Goal: Task Accomplishment & Management: Manage account settings

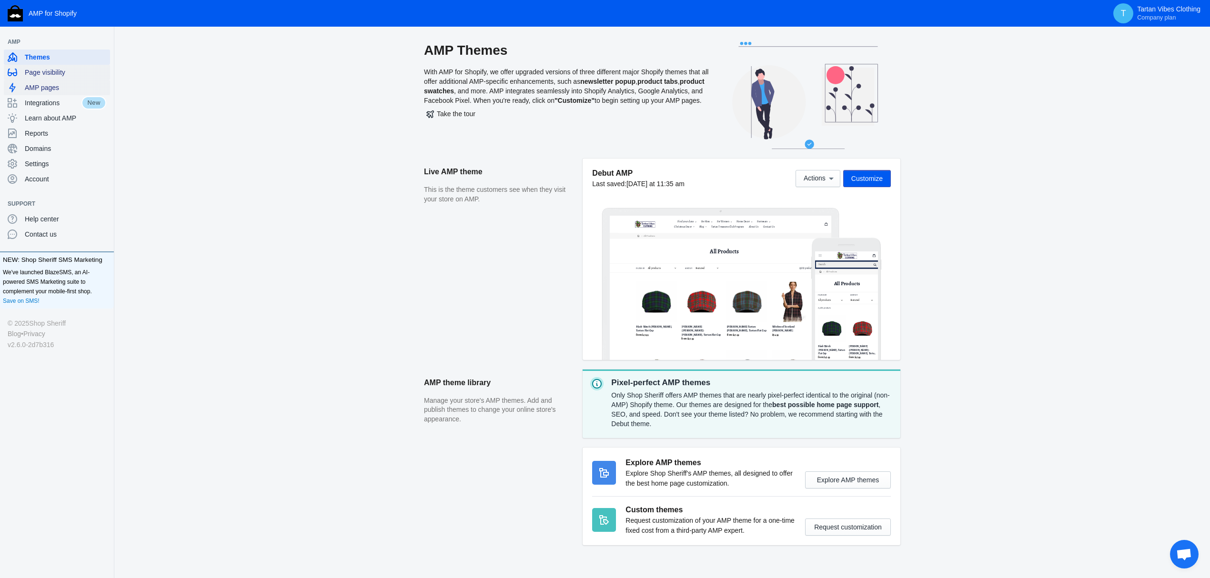
drag, startPoint x: 40, startPoint y: 73, endPoint x: 91, endPoint y: 81, distance: 51.0
click at [40, 73] on span "Page visibility" at bounding box center [65, 73] width 81 height 10
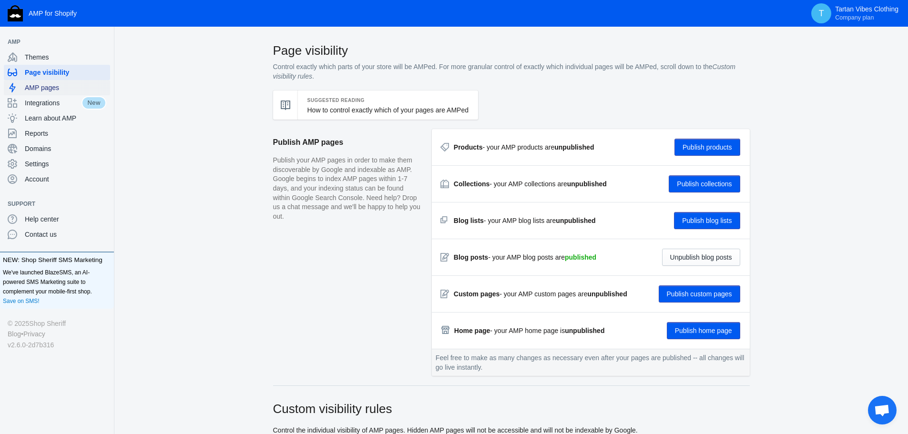
click at [61, 88] on span "AMP pages" at bounding box center [65, 88] width 81 height 10
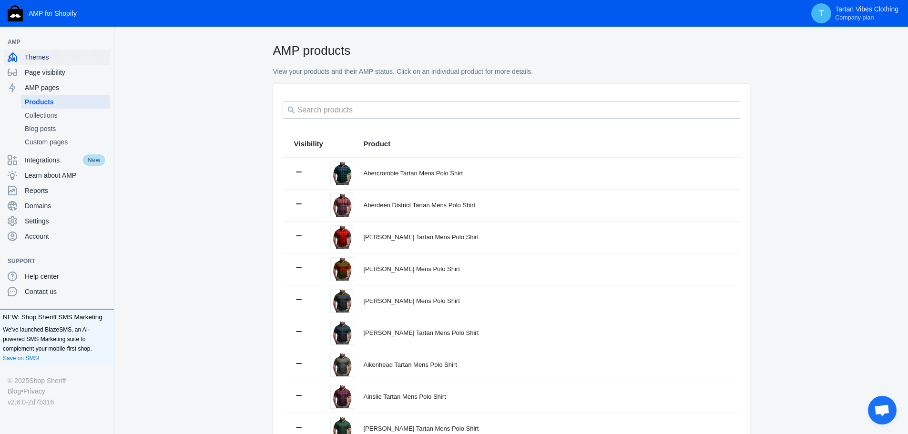
click at [72, 61] on span "Themes" at bounding box center [65, 57] width 81 height 10
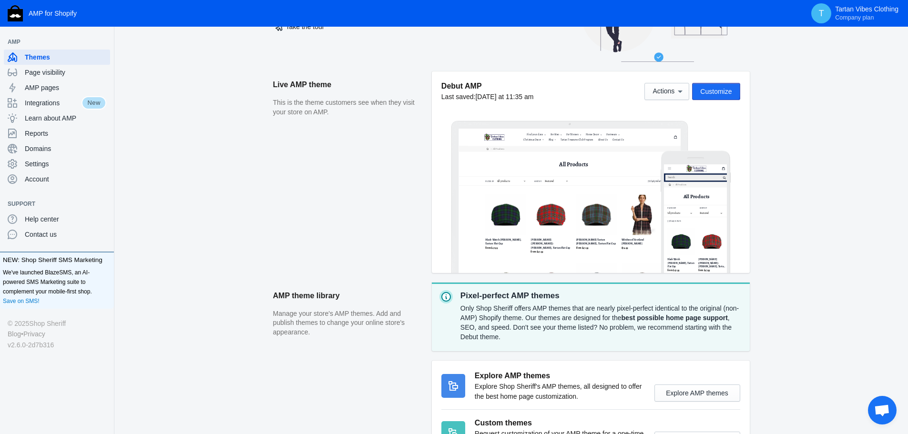
click at [716, 91] on span "Customize" at bounding box center [715, 92] width 31 height 8
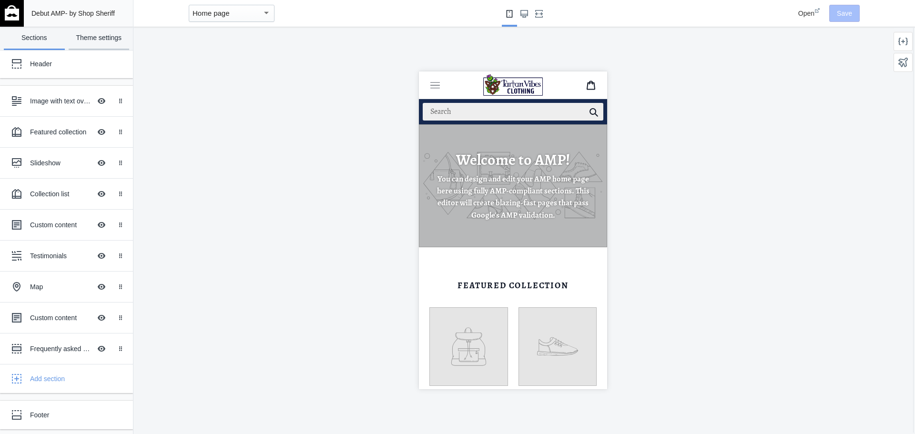
scroll to position [0, 160]
click at [103, 38] on link "Theme settings" at bounding box center [99, 38] width 61 height 23
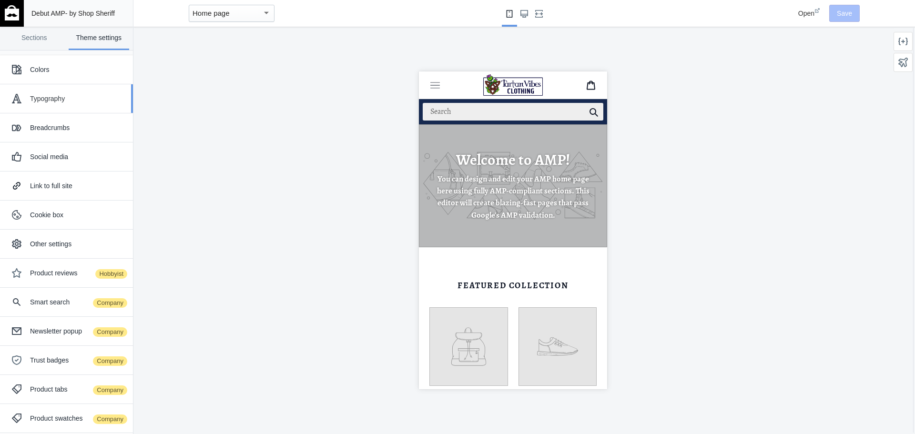
click at [54, 104] on div "Typography" at bounding box center [66, 98] width 119 height 19
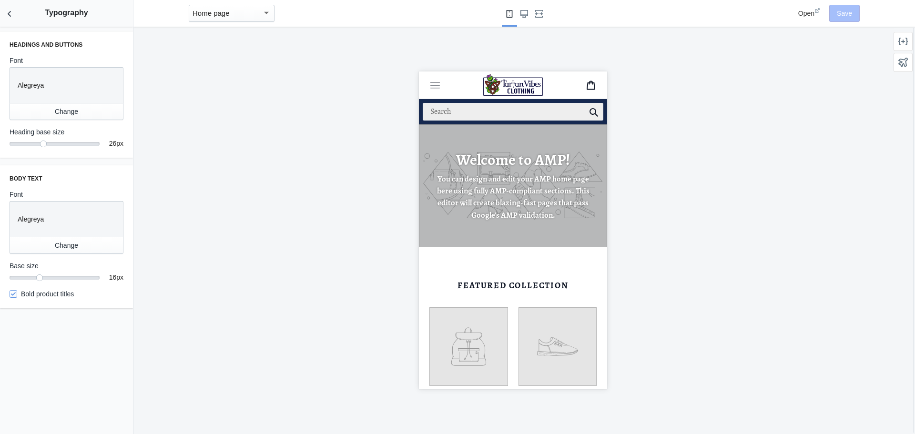
click at [63, 85] on p "Alegreya" at bounding box center [67, 86] width 98 height 10
click at [70, 110] on button "Change" at bounding box center [67, 111] width 114 height 17
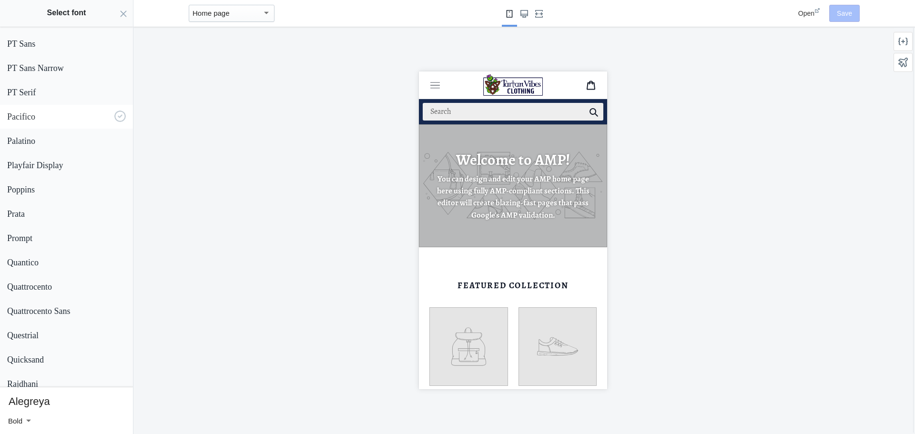
scroll to position [0, 160]
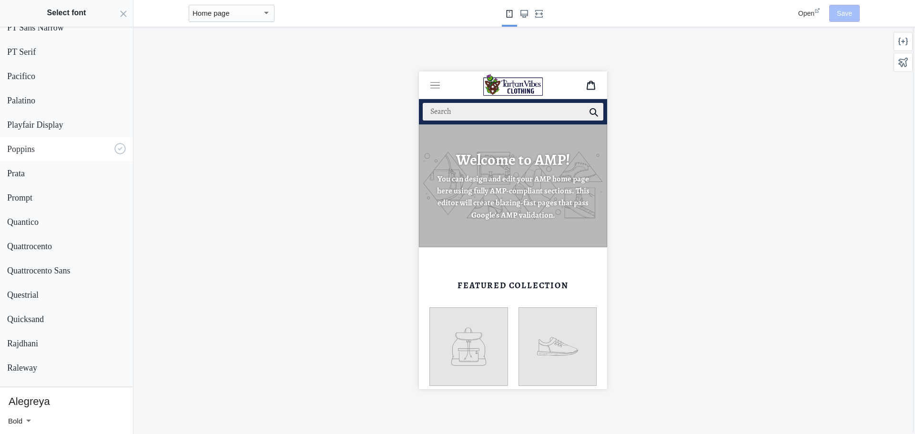
click at [62, 154] on div "Poppins" at bounding box center [64, 147] width 122 height 15
click at [107, 420] on button "Select" at bounding box center [111, 420] width 34 height 17
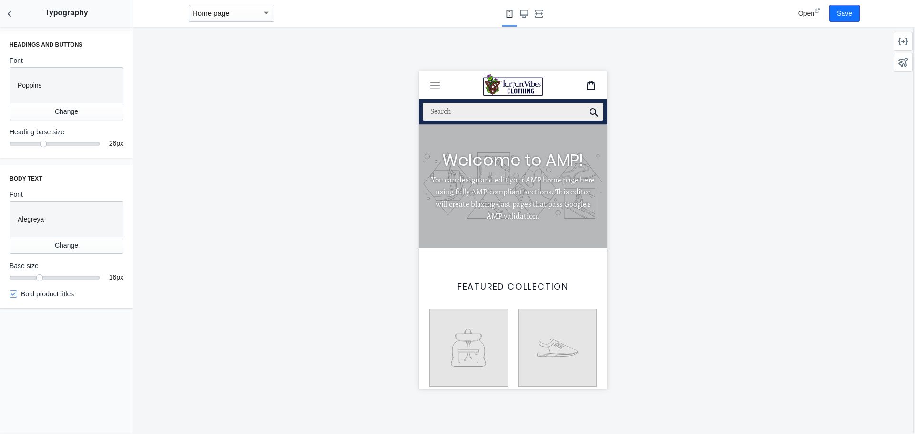
scroll to position [0, 0]
click at [75, 114] on button "Change" at bounding box center [67, 111] width 114 height 17
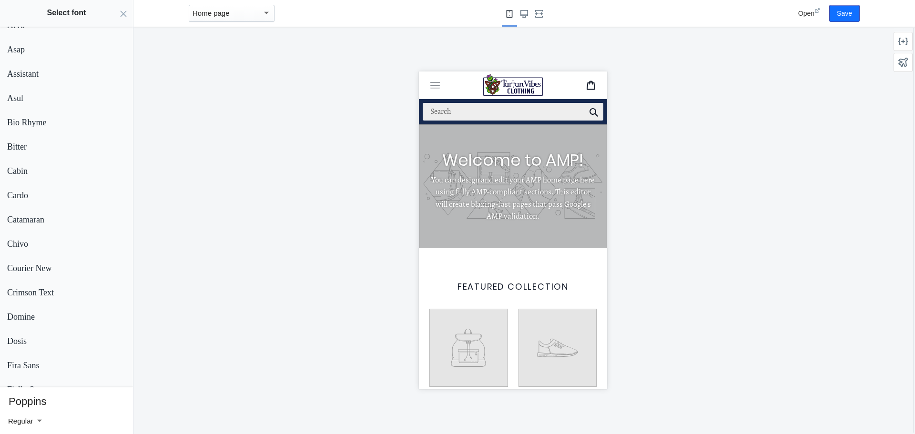
scroll to position [0, 160]
click at [37, 421] on div at bounding box center [39, 420] width 5 height 2
click at [121, 404] on div at bounding box center [457, 217] width 915 height 434
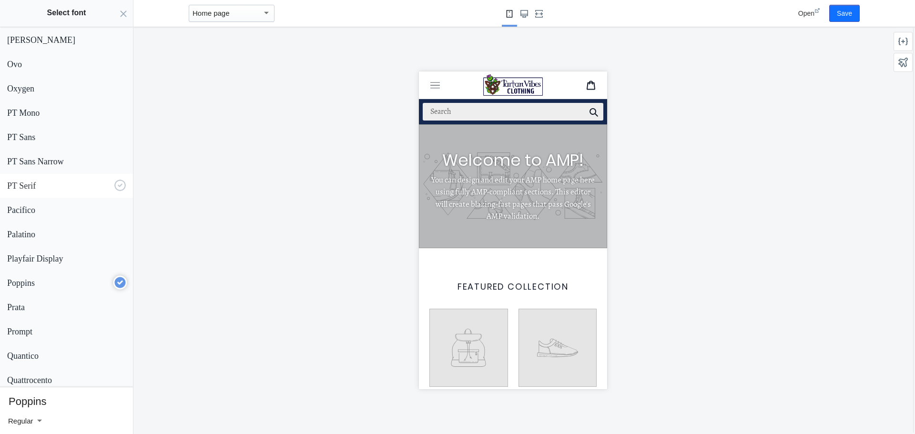
scroll to position [0, 0]
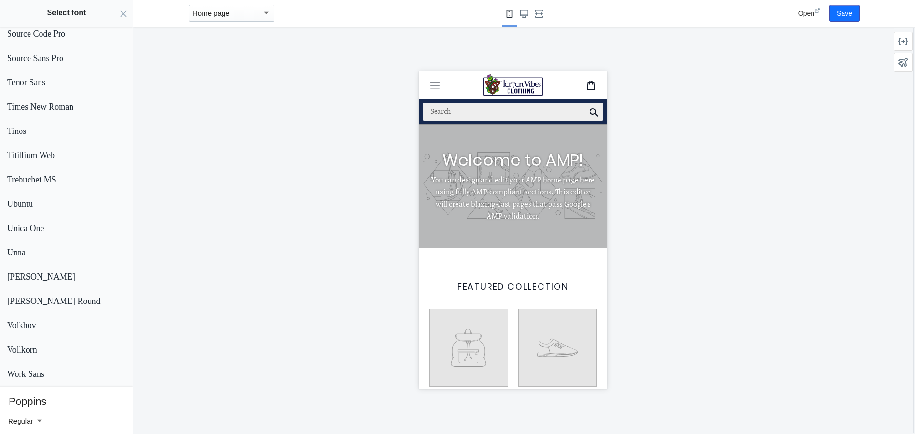
click at [28, 400] on h3 "Poppins" at bounding box center [66, 401] width 123 height 13
click at [32, 424] on mat-select-trigger "Regular" at bounding box center [20, 421] width 25 height 8
click at [49, 347] on span "Semi Bold" at bounding box center [41, 342] width 66 height 21
click at [44, 395] on div at bounding box center [45, 393] width 10 height 11
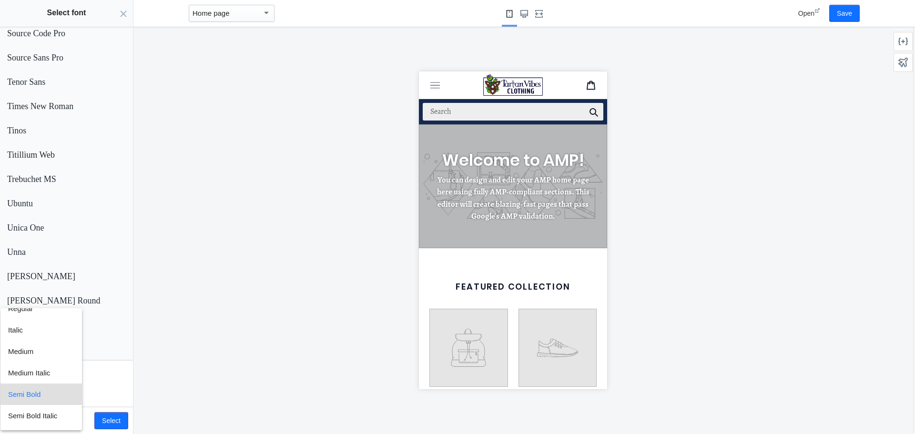
click at [262, 300] on div at bounding box center [457, 217] width 915 height 434
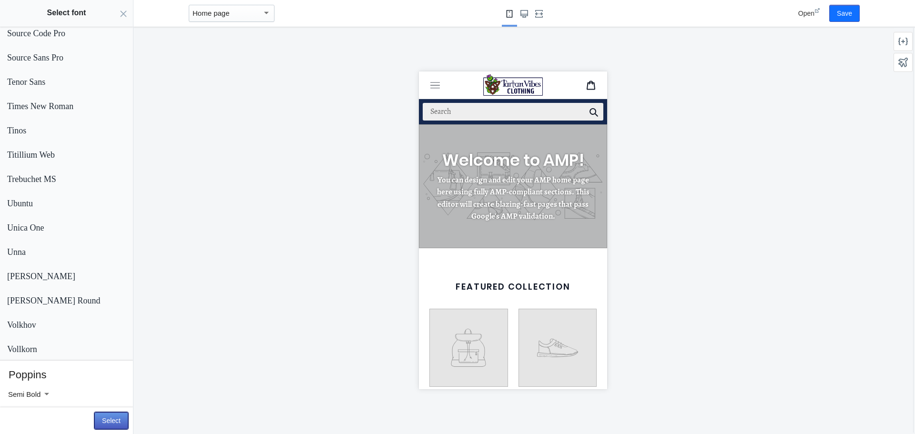
click at [110, 424] on button "Select" at bounding box center [111, 420] width 34 height 17
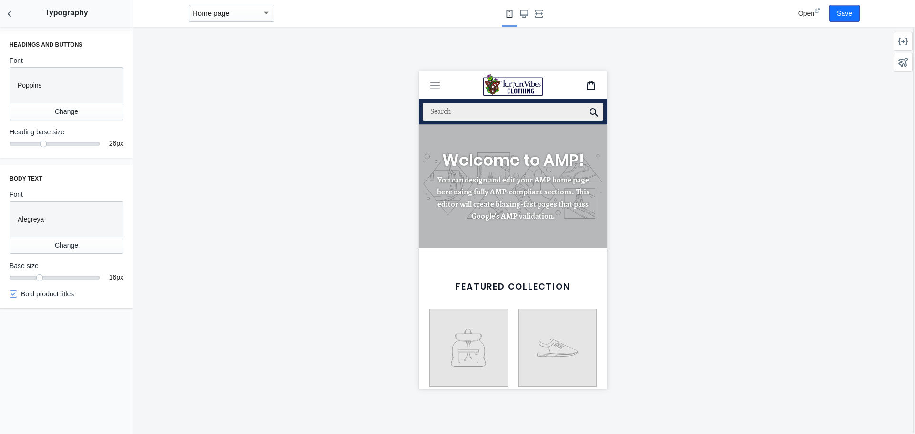
click at [91, 228] on div "Alegreya" at bounding box center [64, 217] width 101 height 24
click at [66, 247] on button "Change" at bounding box center [67, 245] width 114 height 17
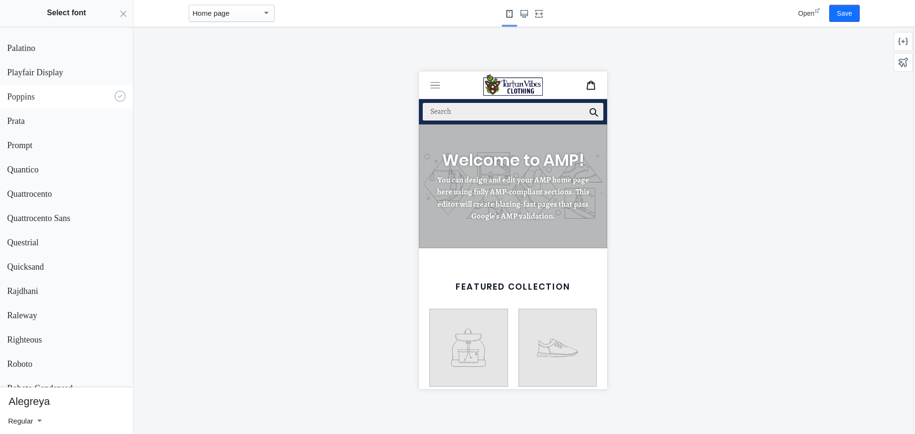
click at [50, 93] on p "Poppins" at bounding box center [58, 97] width 103 height 10
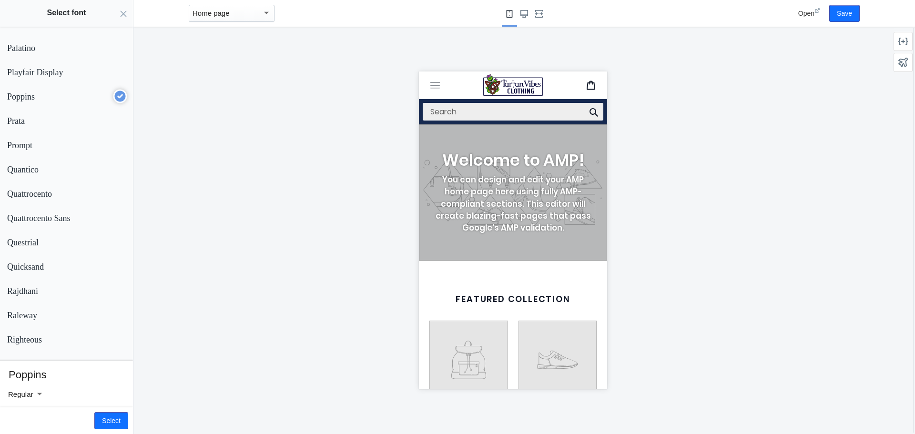
click at [36, 393] on div at bounding box center [38, 393] width 10 height 11
click at [38, 347] on span "Light" at bounding box center [41, 351] width 66 height 21
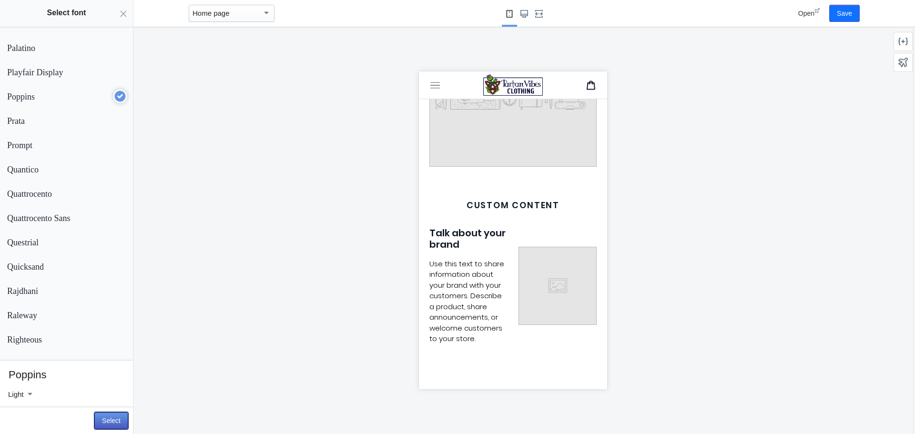
click at [121, 424] on button "Select" at bounding box center [111, 420] width 34 height 17
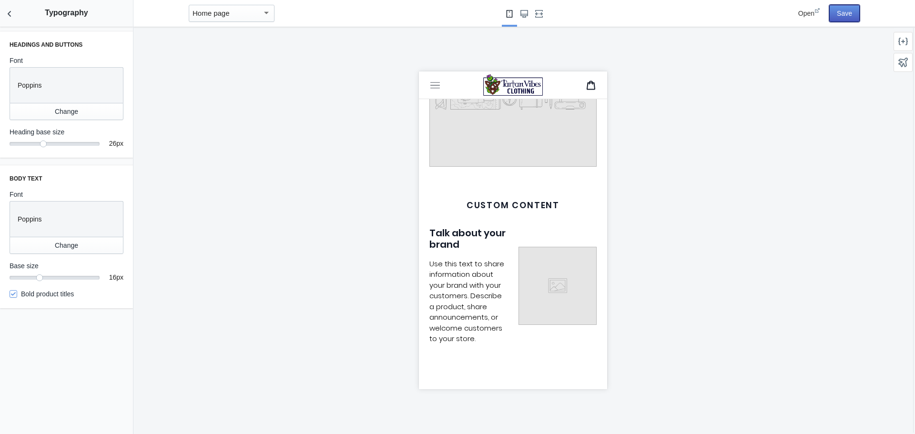
click at [840, 13] on button "Save" at bounding box center [844, 13] width 30 height 17
